Goal: Information Seeking & Learning: Learn about a topic

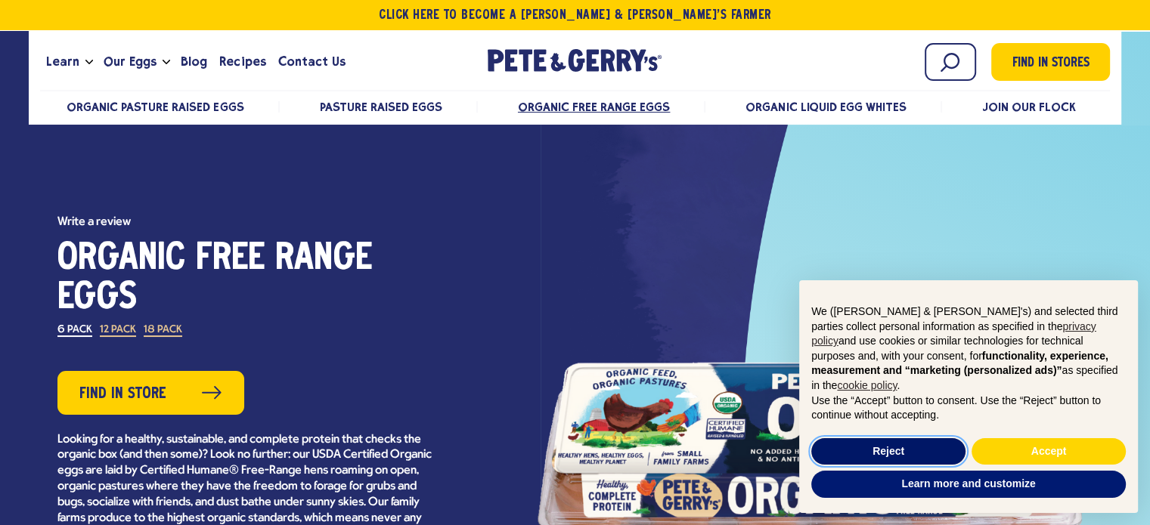
click at [925, 457] on button "Reject" at bounding box center [888, 451] width 154 height 27
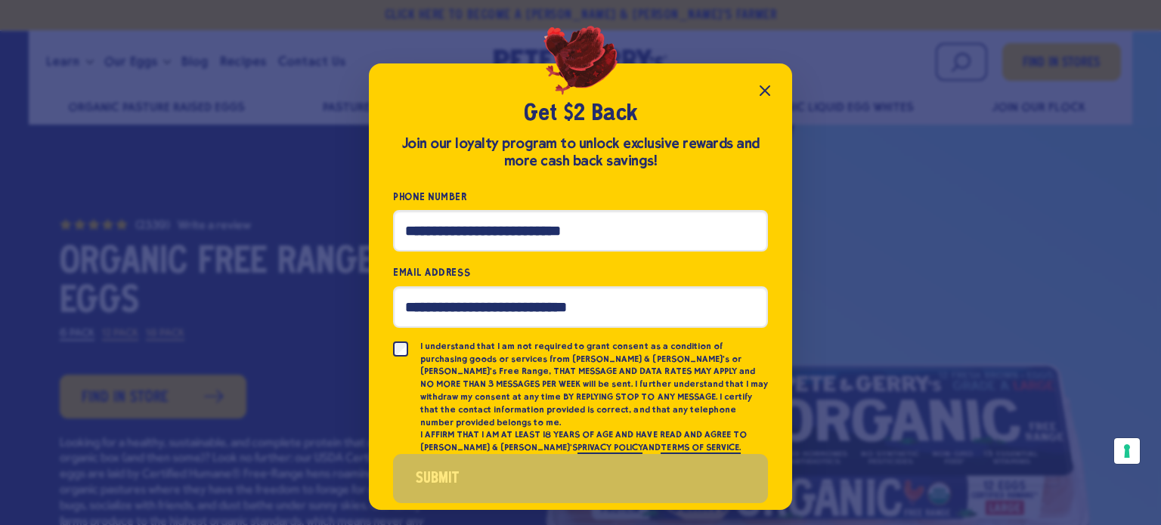
click at [764, 90] on icon "Close popup" at bounding box center [765, 90] width 9 height 9
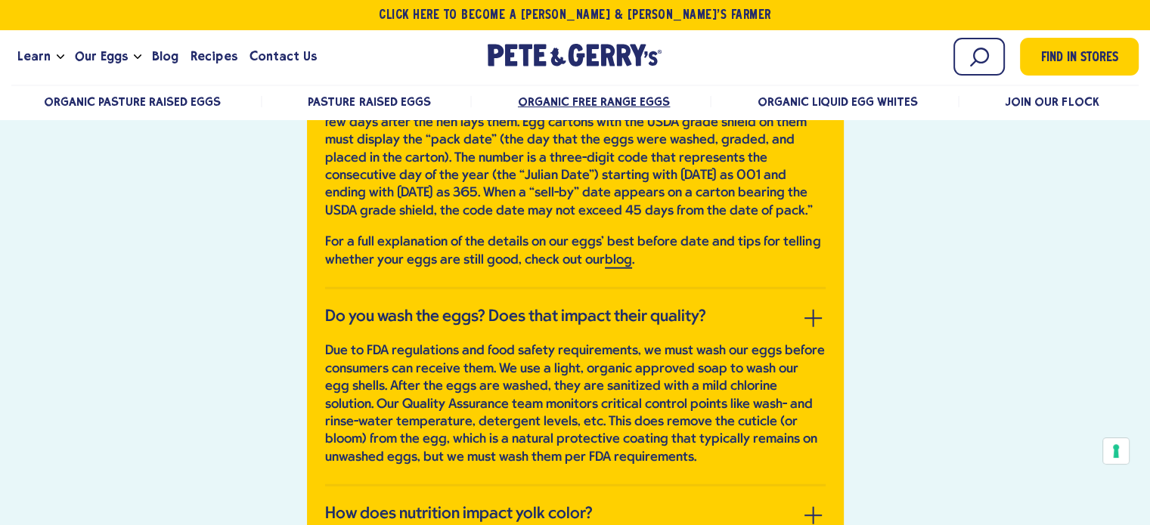
scroll to position [3661, 0]
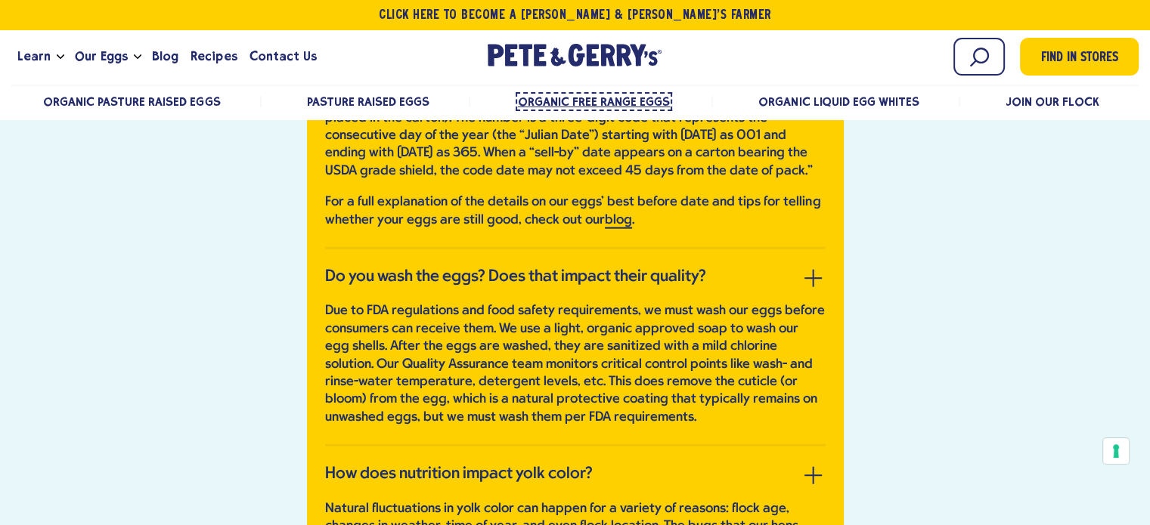
click at [594, 99] on span "Organic Free Range Eggs" at bounding box center [594, 101] width 152 height 14
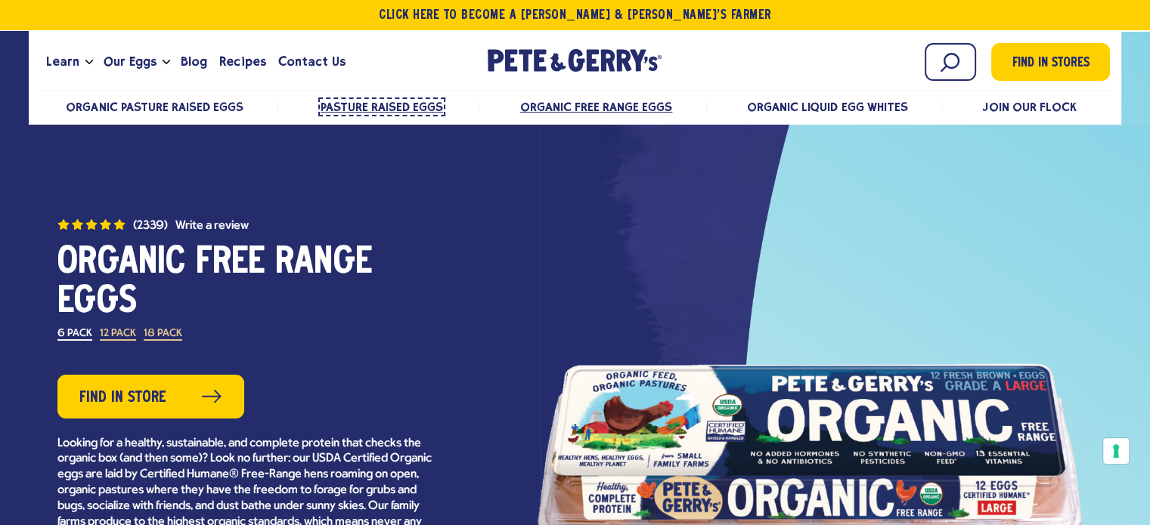
click at [412, 110] on span "Pasture Raised Eggs" at bounding box center [382, 107] width 122 height 14
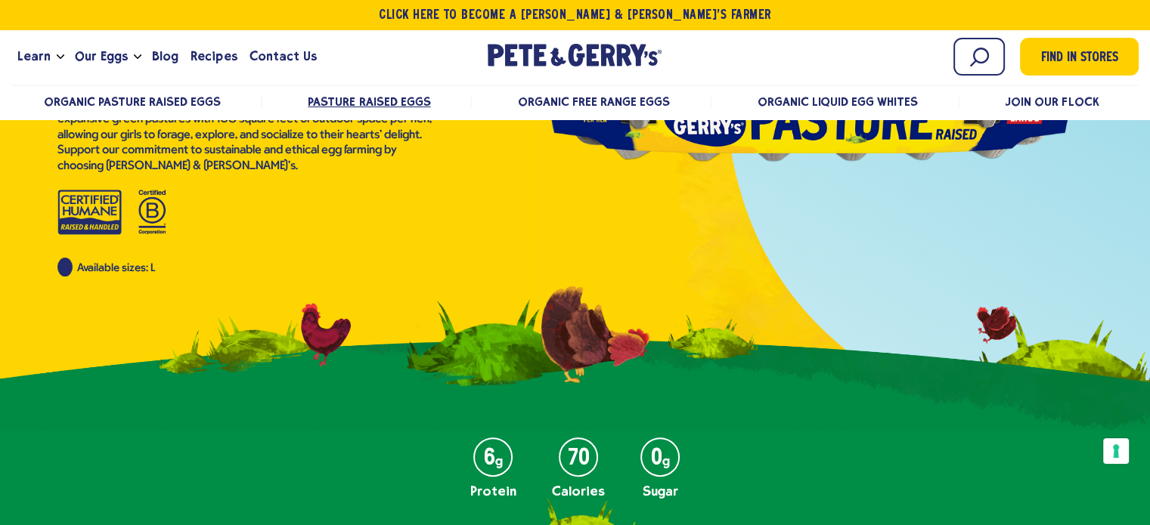
scroll to position [184, 0]
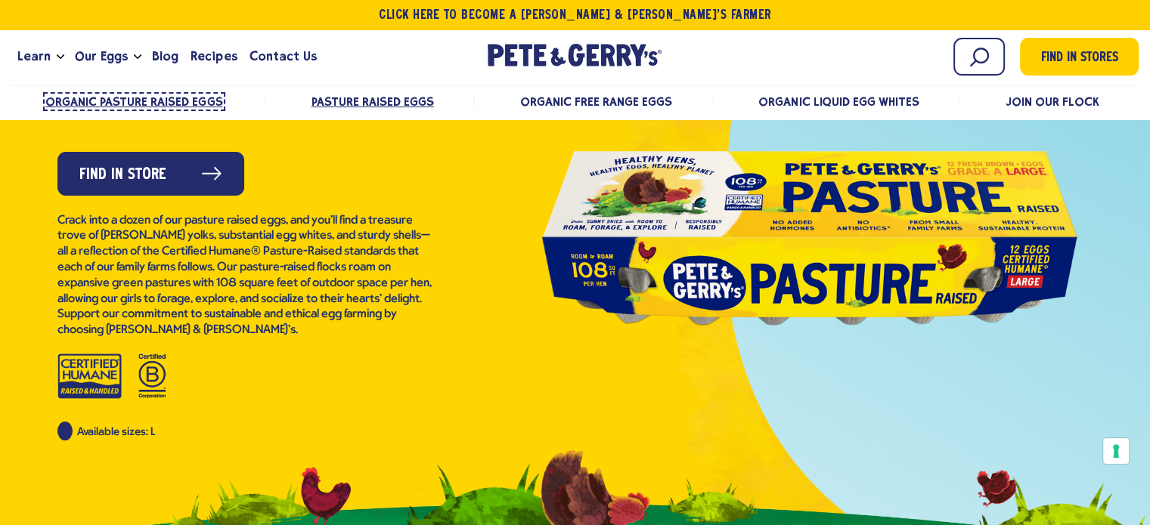
click at [197, 104] on span "Organic Pasture Raised Eggs" at bounding box center [134, 101] width 178 height 14
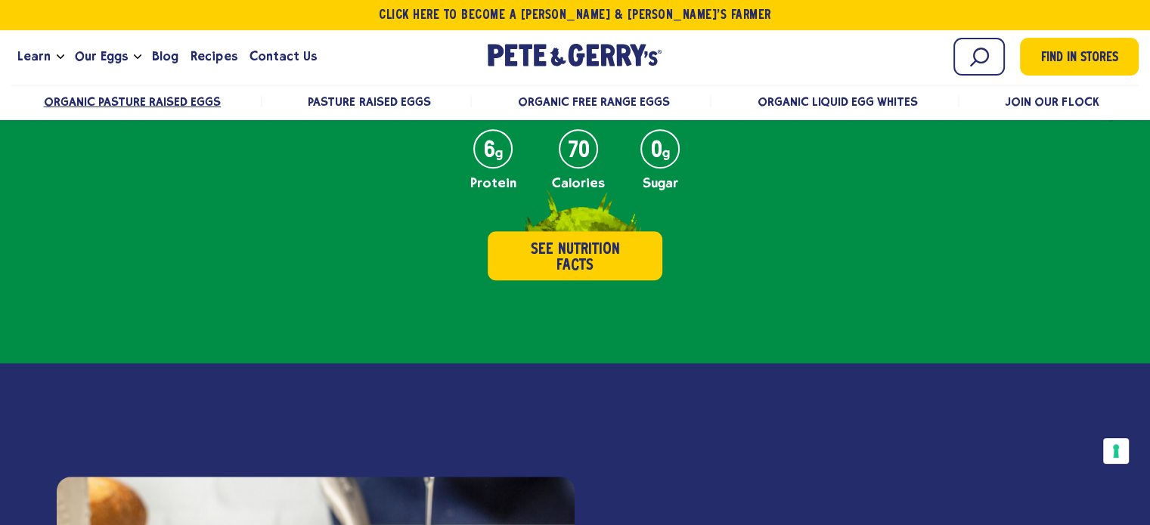
scroll to position [358, 0]
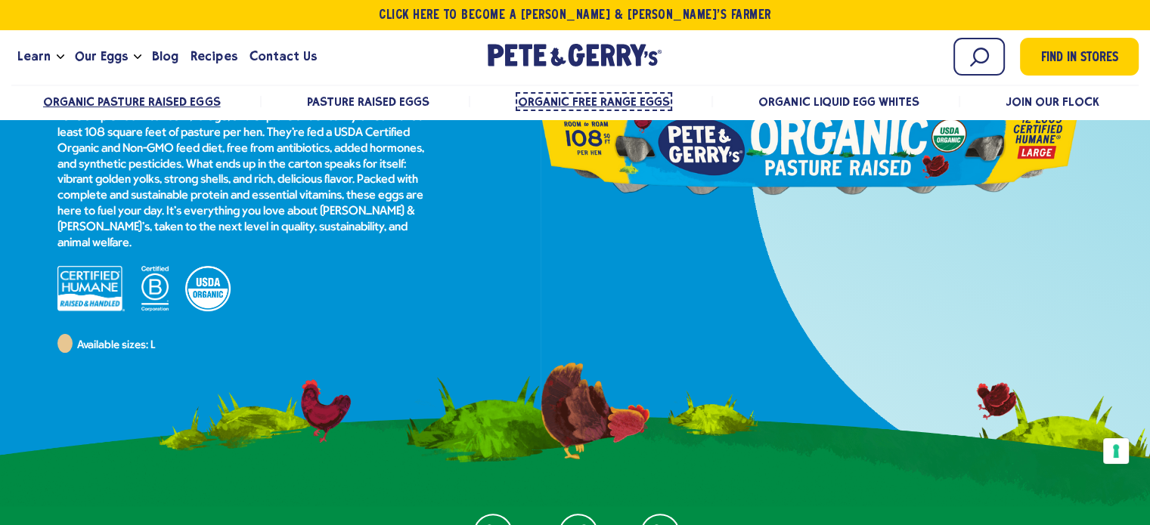
click at [647, 100] on span "Organic Free Range Eggs" at bounding box center [594, 101] width 152 height 14
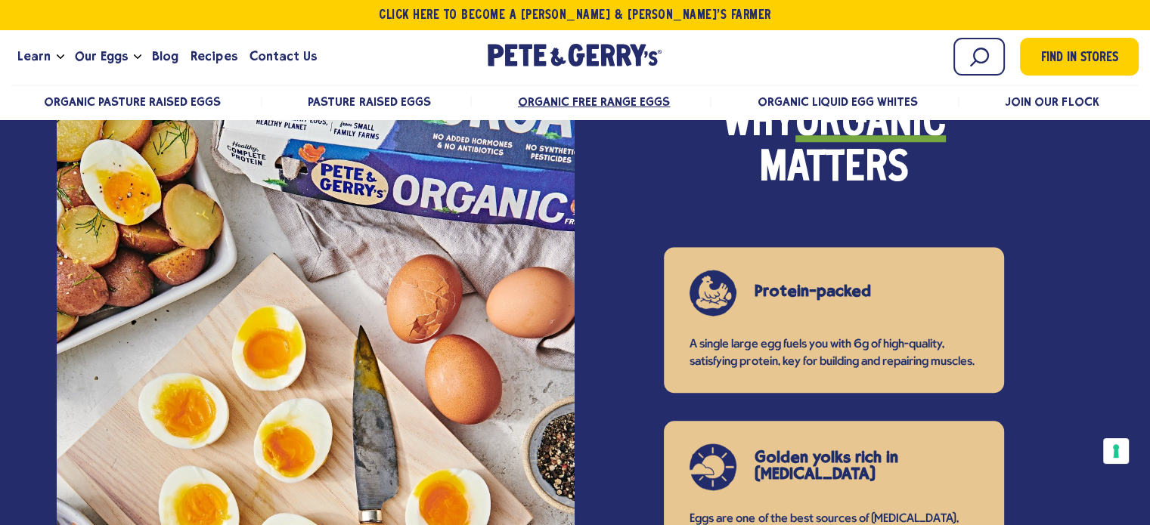
scroll to position [1216, 0]
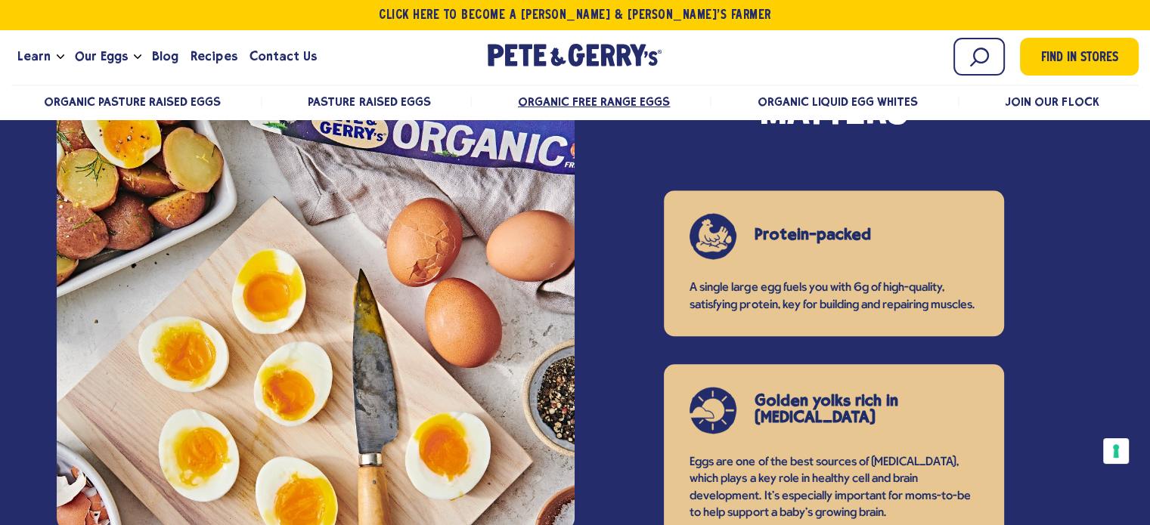
drag, startPoint x: 0, startPoint y: 0, endPoint x: 1160, endPoint y: 107, distance: 1165.4
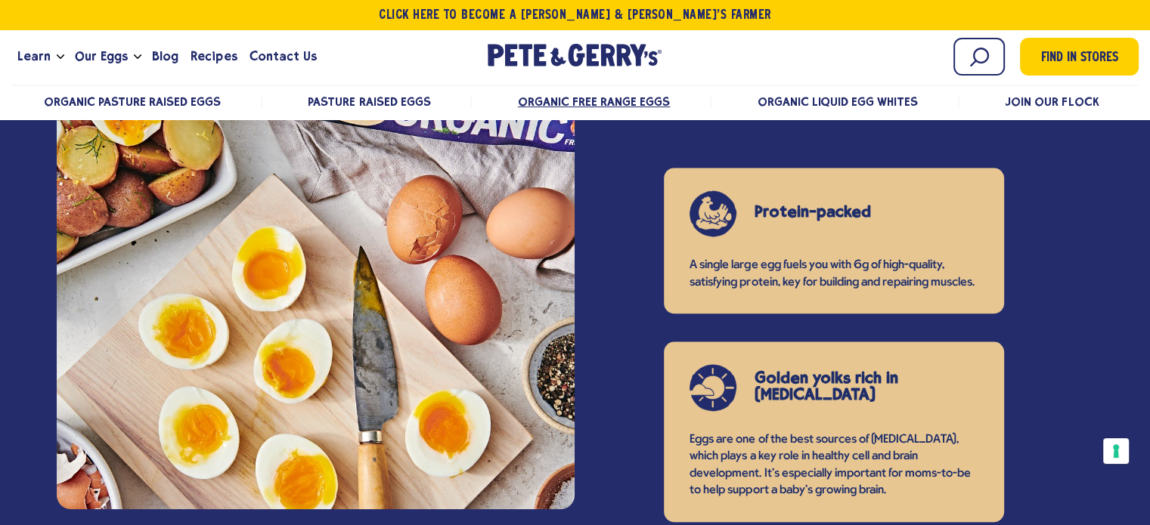
scroll to position [0, 0]
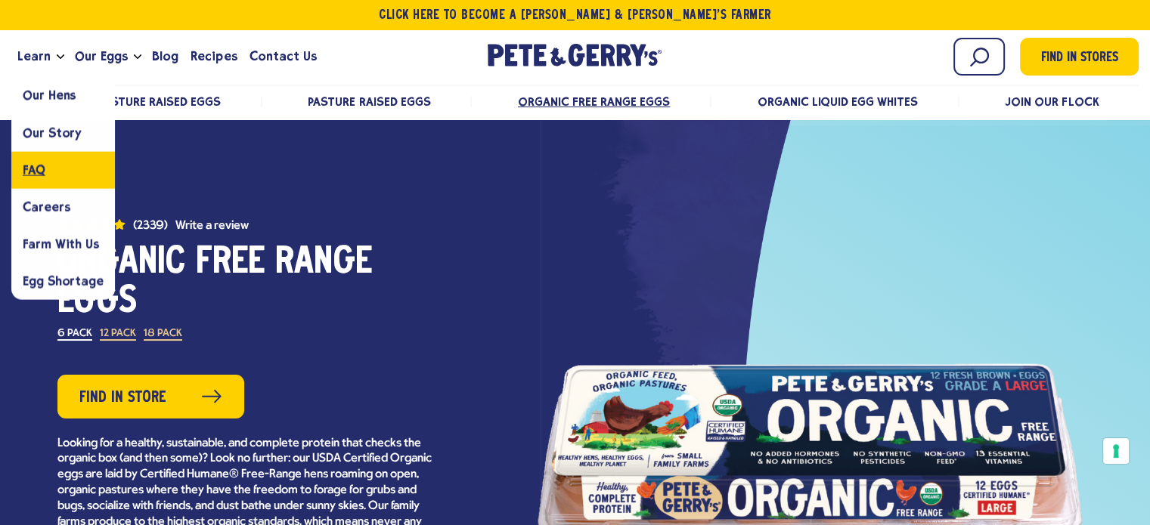
click at [51, 171] on link "FAQ" at bounding box center [63, 169] width 104 height 37
